Goal: Transaction & Acquisition: Purchase product/service

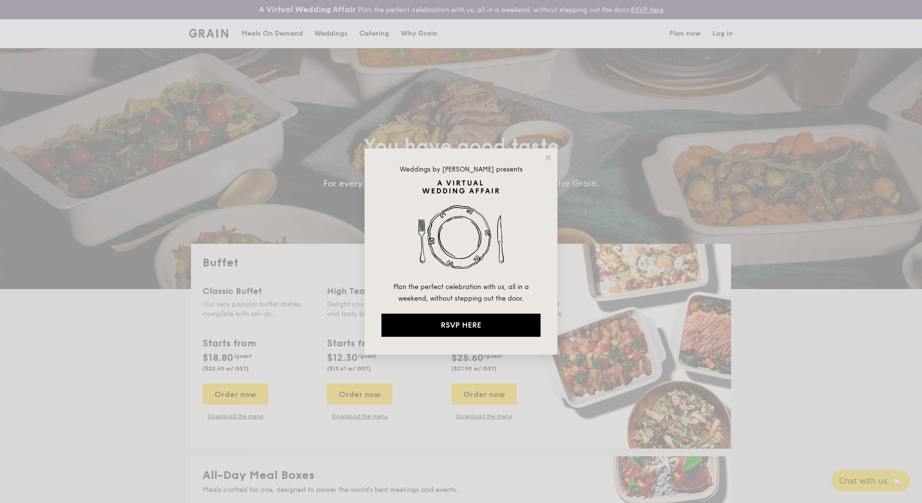
select select
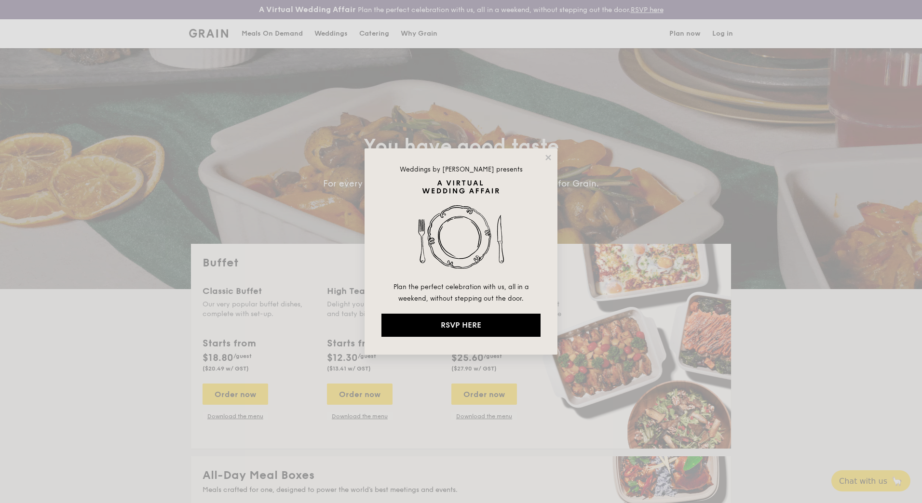
click at [551, 153] on div "Weddings by [PERSON_NAME] presents Plan the perfect celebration with us, all in…" at bounding box center [461, 252] width 193 height 206
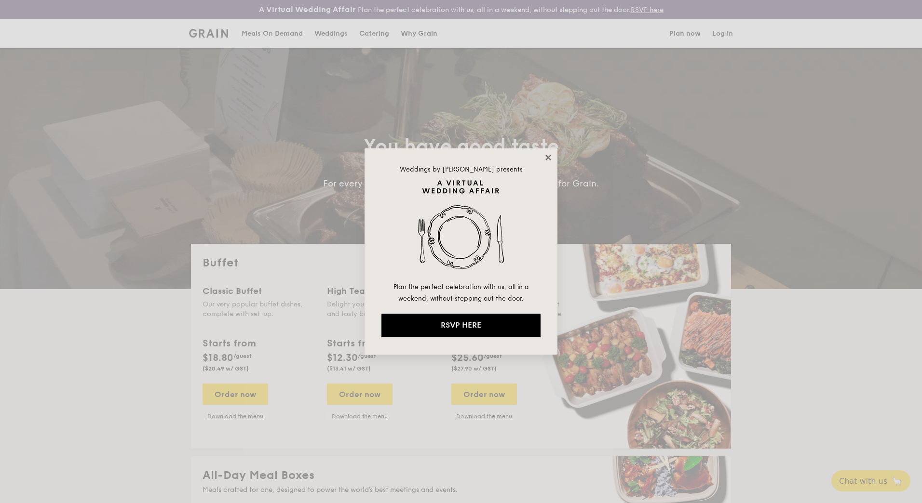
click at [551, 154] on icon at bounding box center [548, 157] width 9 height 9
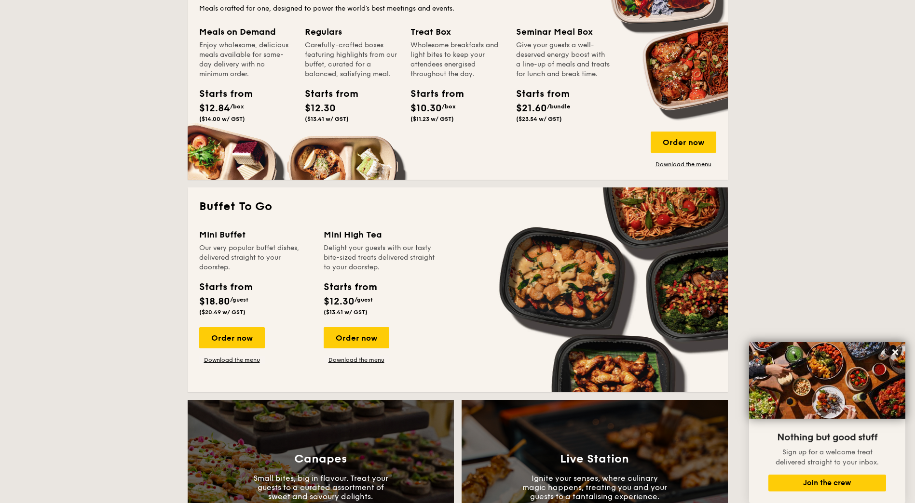
scroll to position [289, 0]
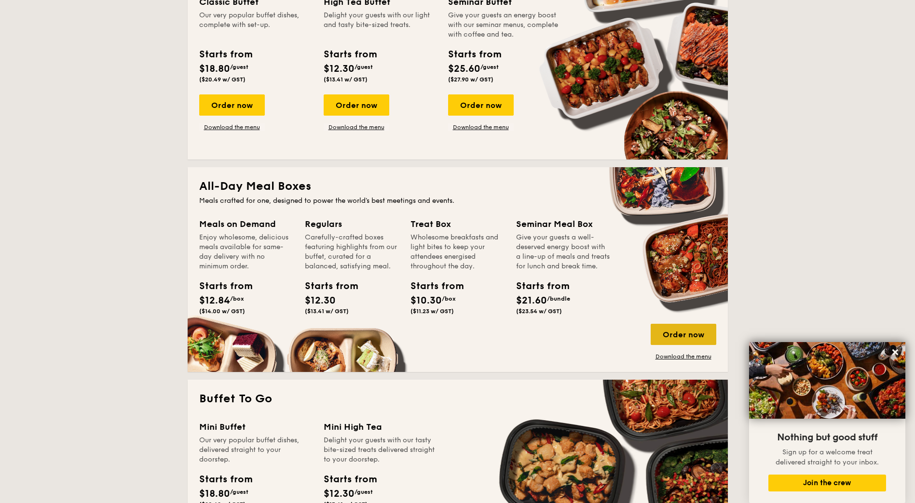
click at [678, 340] on div "Order now" at bounding box center [684, 334] width 66 height 21
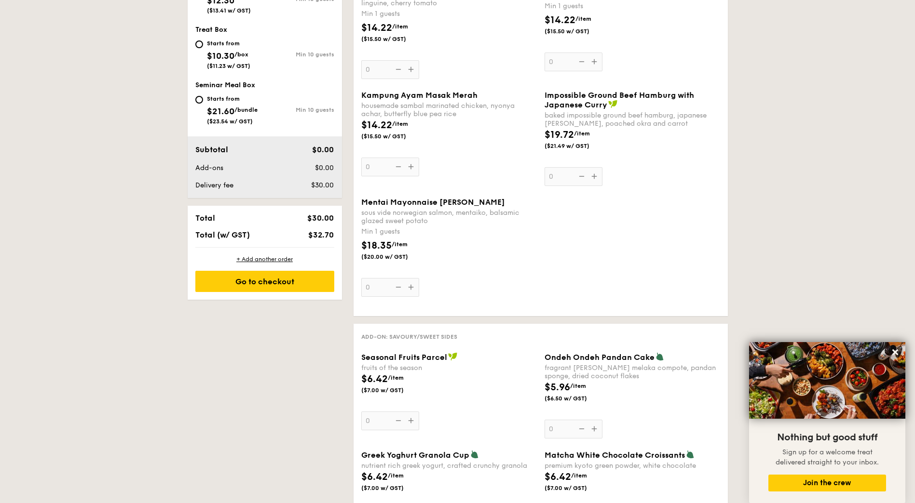
scroll to position [289, 0]
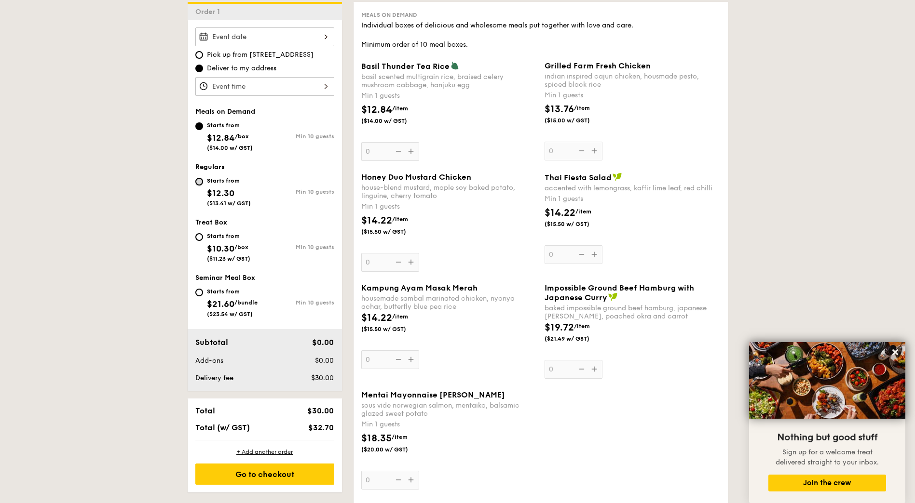
click at [200, 183] on input "Starts from $12.30 ($13.41 w/ GST) Min 10 guests" at bounding box center [199, 182] width 8 height 8
radio input "true"
